Goal: Task Accomplishment & Management: Use online tool/utility

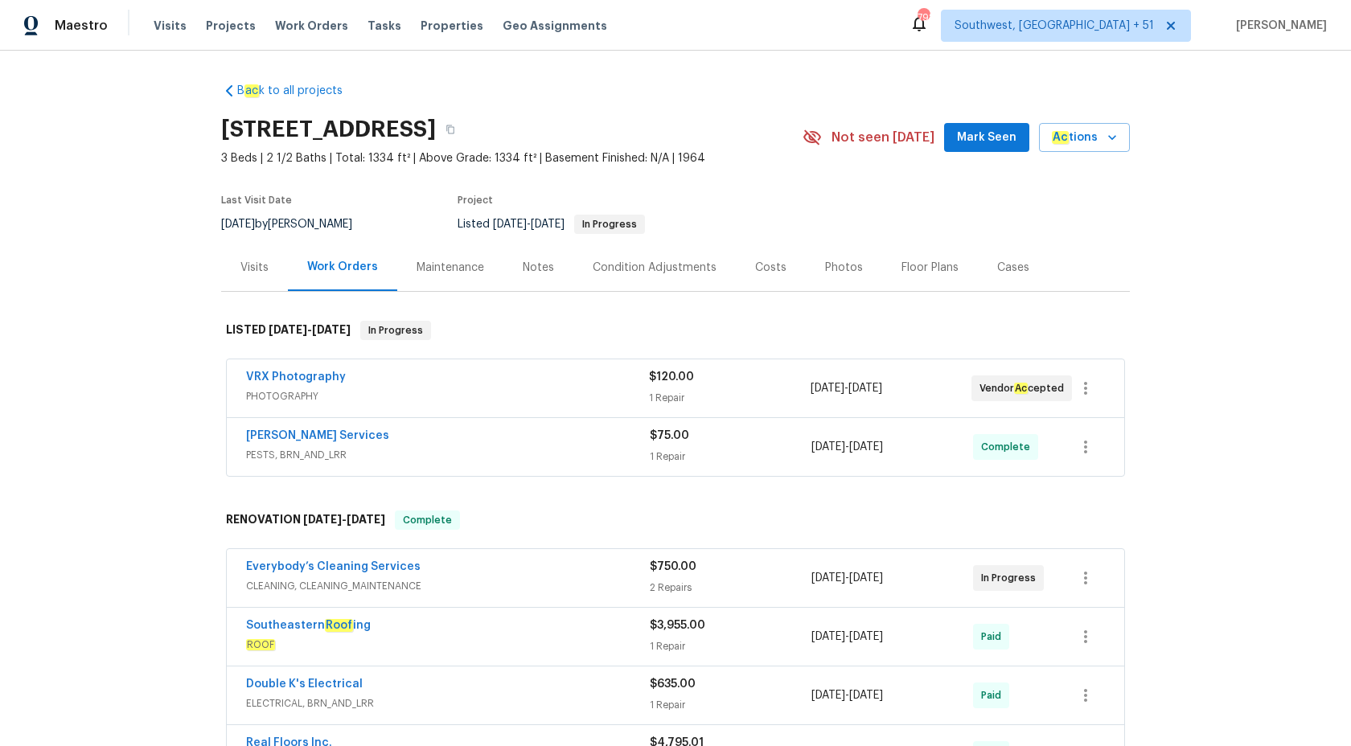
click at [635, 394] on span "PHOTOGRAPHY" at bounding box center [447, 396] width 403 height 16
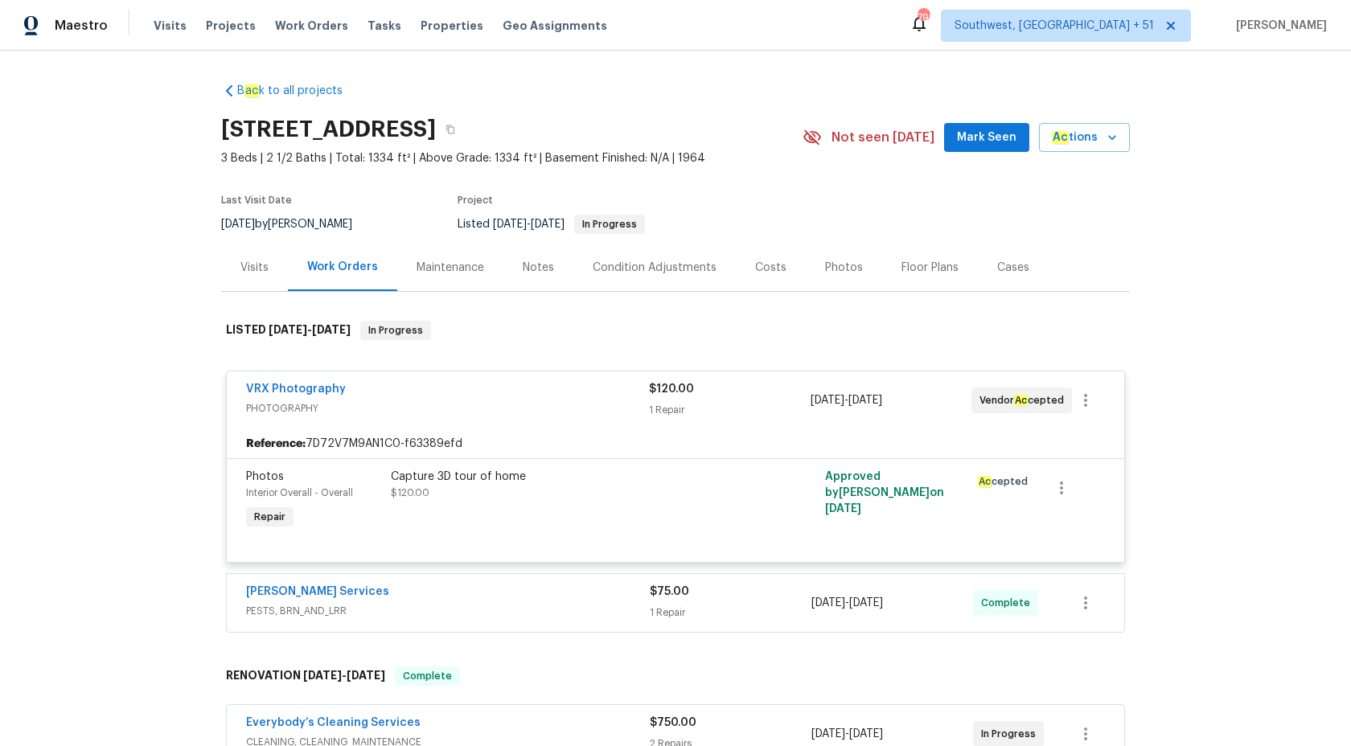
click at [635, 394] on div "VRX Photography" at bounding box center [447, 390] width 403 height 19
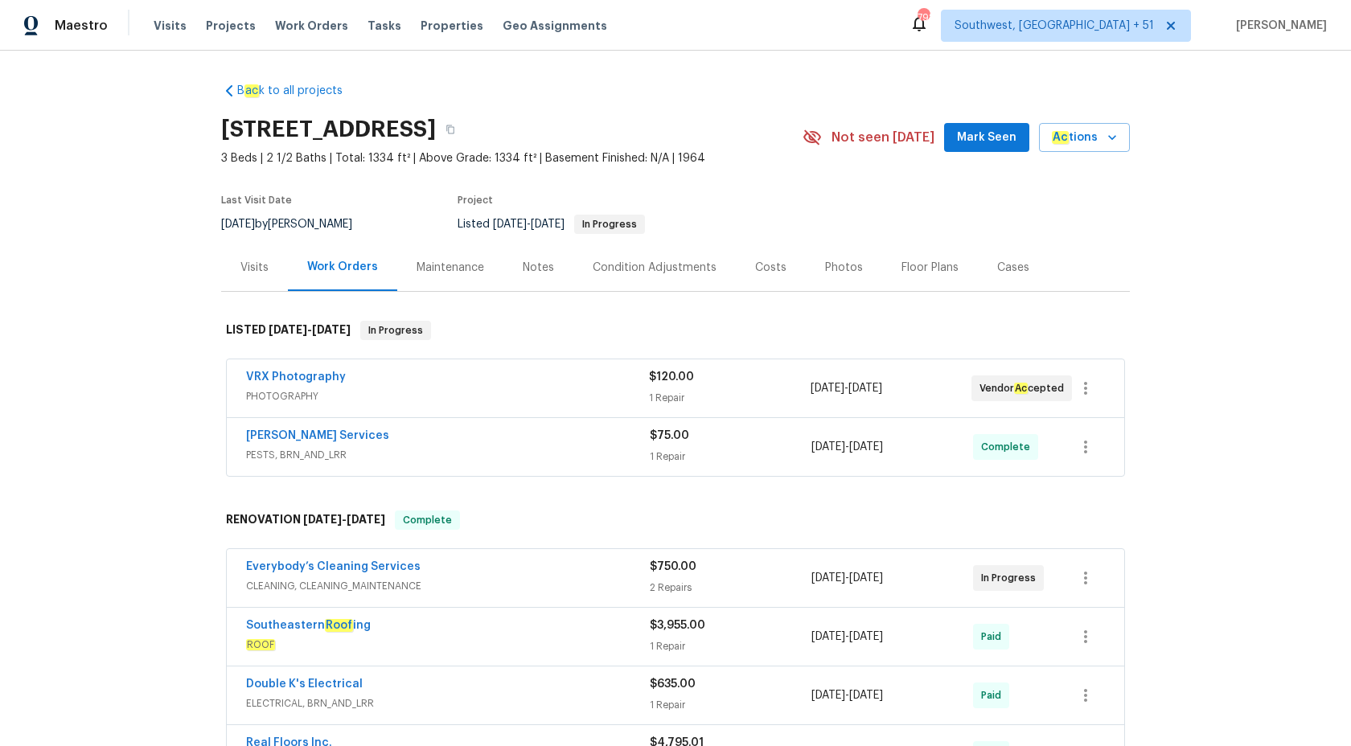
click at [651, 439] on span "$75.00" at bounding box center [669, 435] width 39 height 11
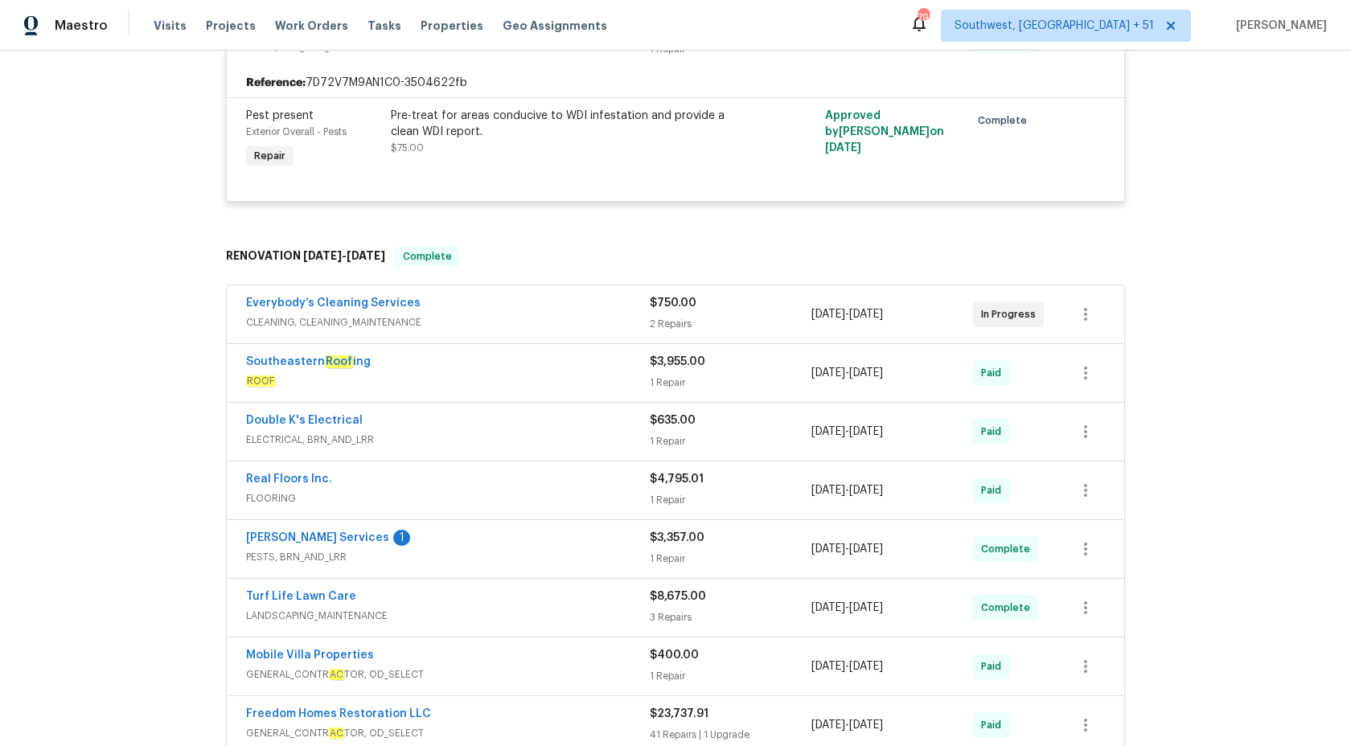
scroll to position [347, 0]
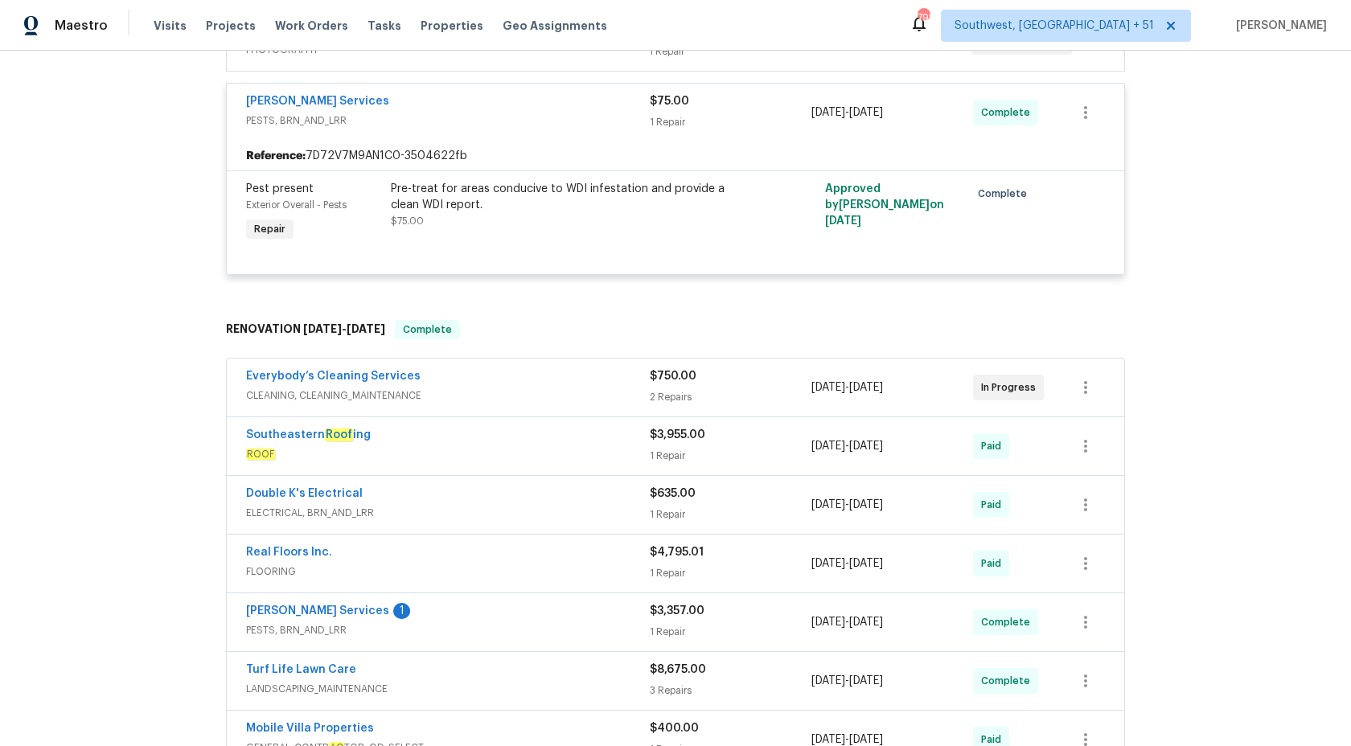
click at [628, 390] on span "CLEANING, CLEANING_MAINTENANCE" at bounding box center [448, 396] width 404 height 16
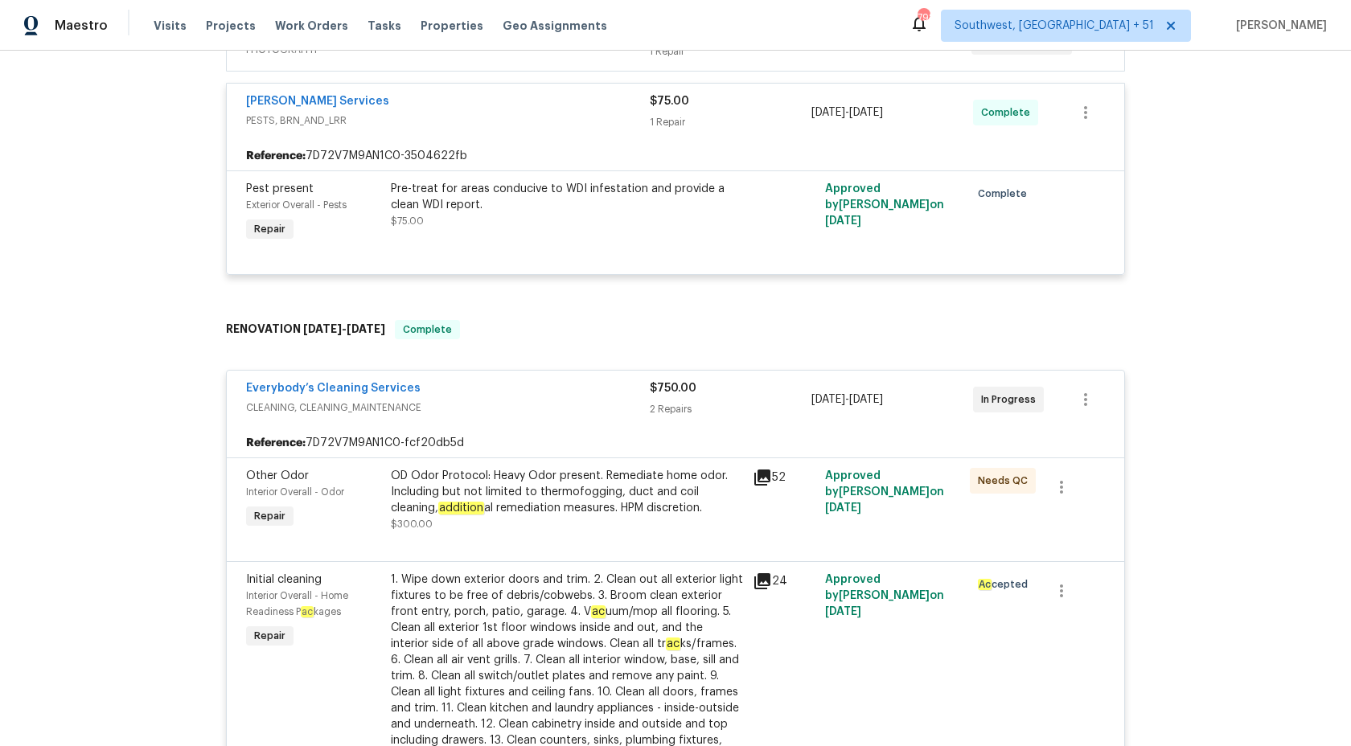
click at [639, 406] on span "CLEANING, CLEANING_MAINTENANCE" at bounding box center [448, 408] width 404 height 16
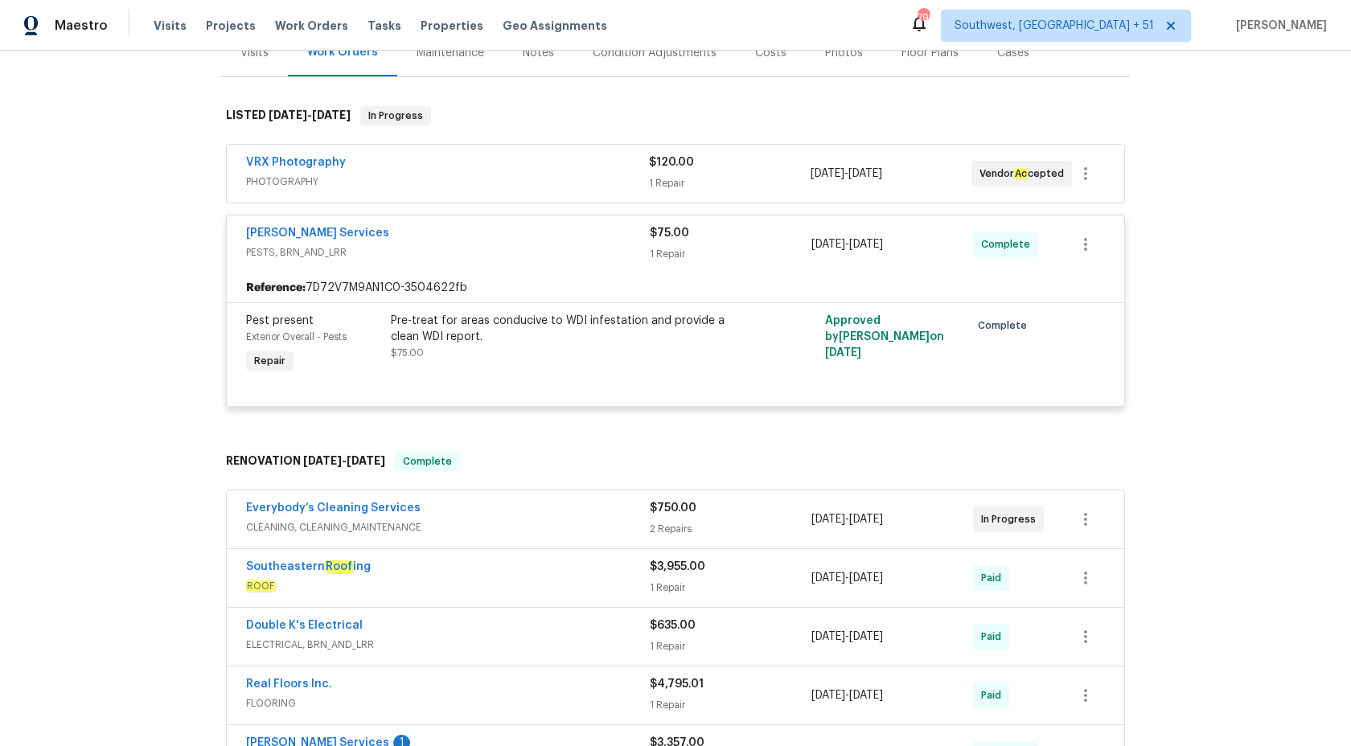
scroll to position [189, 0]
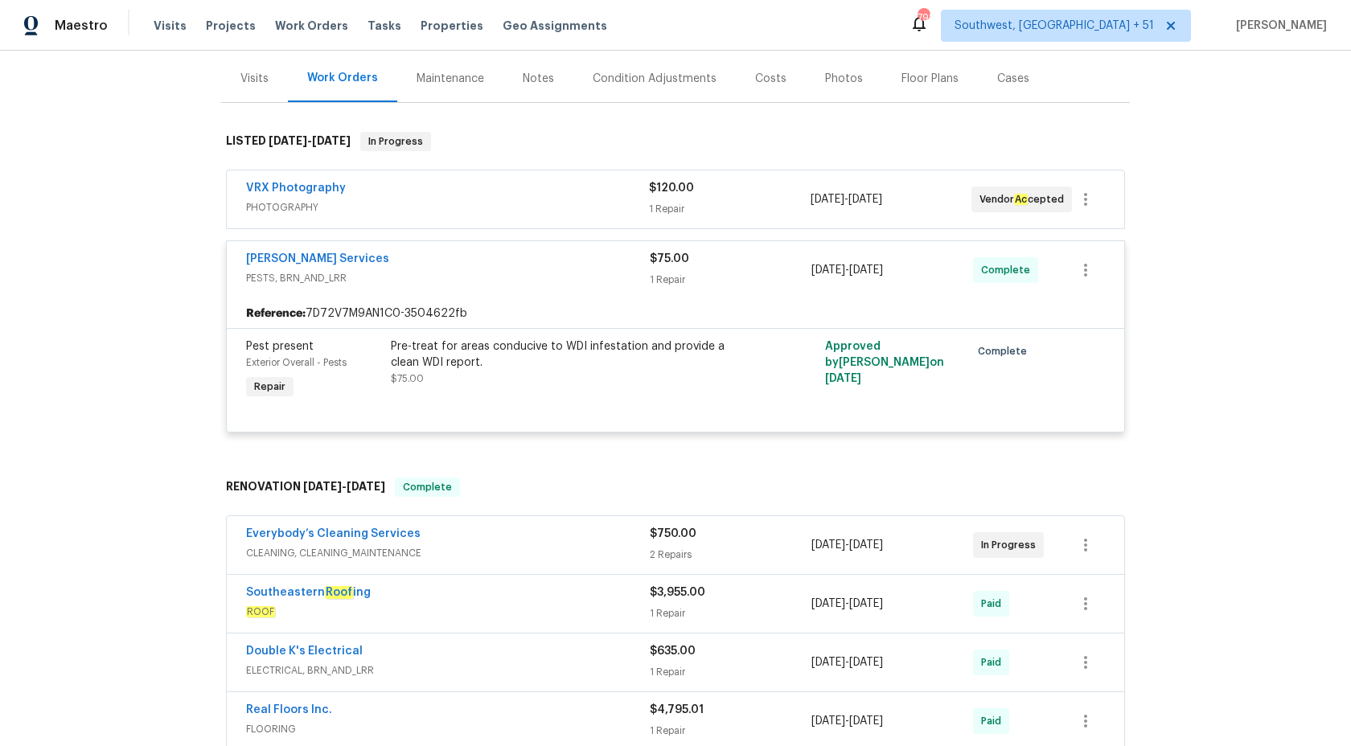
click at [621, 281] on span "PESTS, BRN_AND_LRR" at bounding box center [448, 278] width 404 height 16
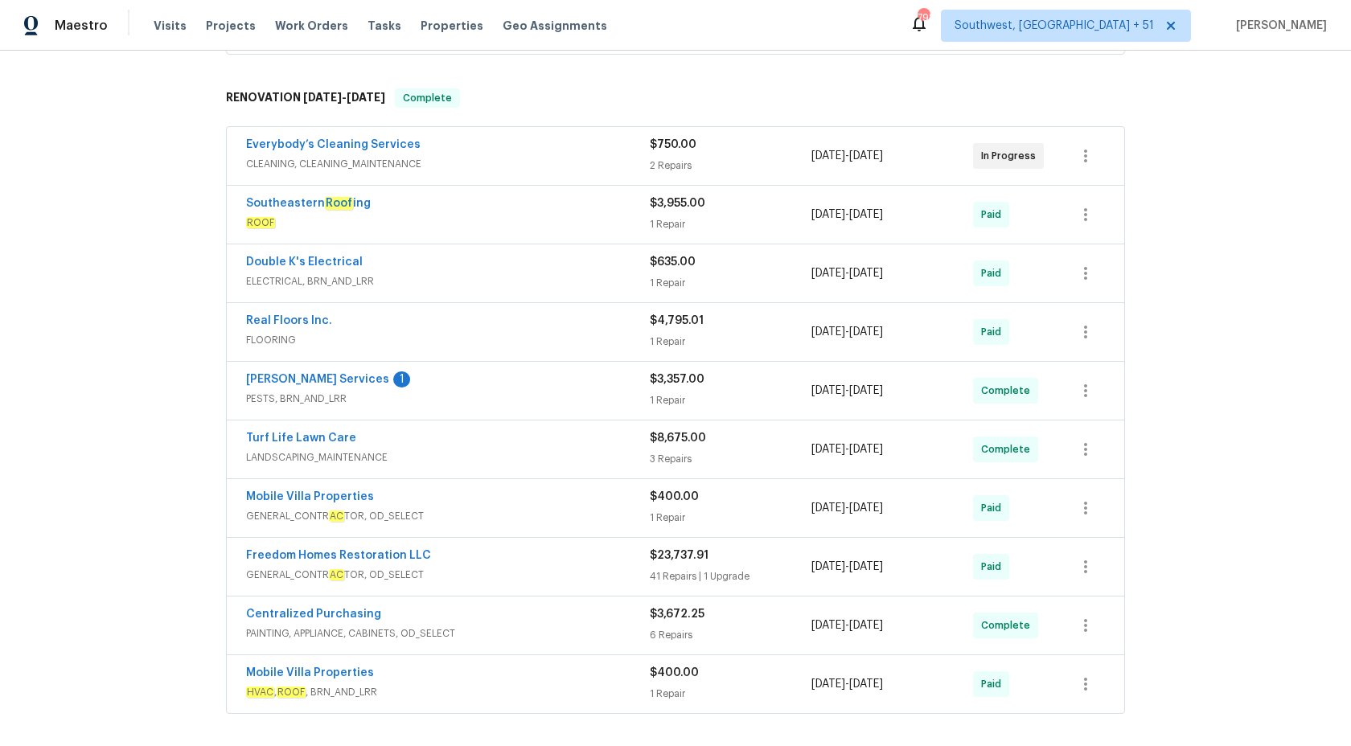
scroll to position [56, 0]
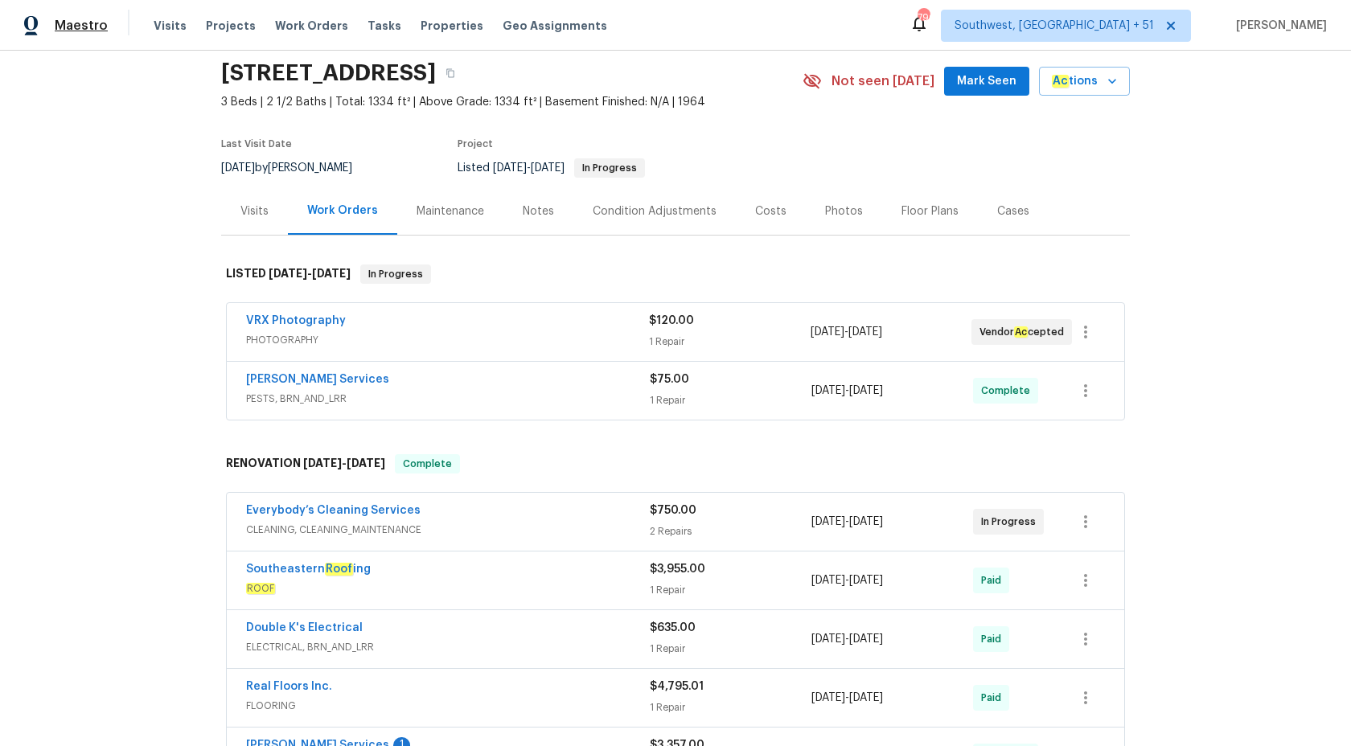
click at [90, 29] on span "Maestro" at bounding box center [81, 26] width 53 height 16
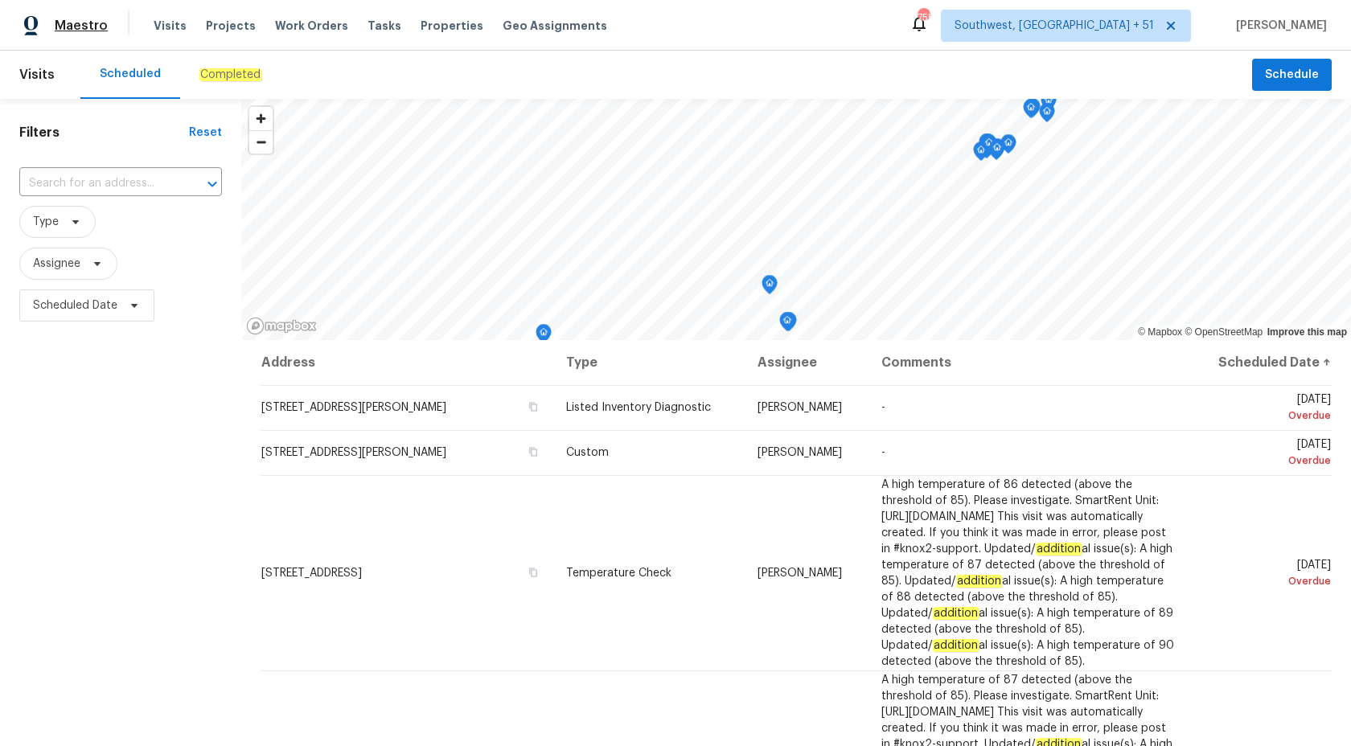
click at [72, 26] on span "Maestro" at bounding box center [81, 26] width 53 height 16
click at [73, 31] on span "Maestro" at bounding box center [81, 26] width 53 height 16
